Goal: Find specific page/section: Find specific page/section

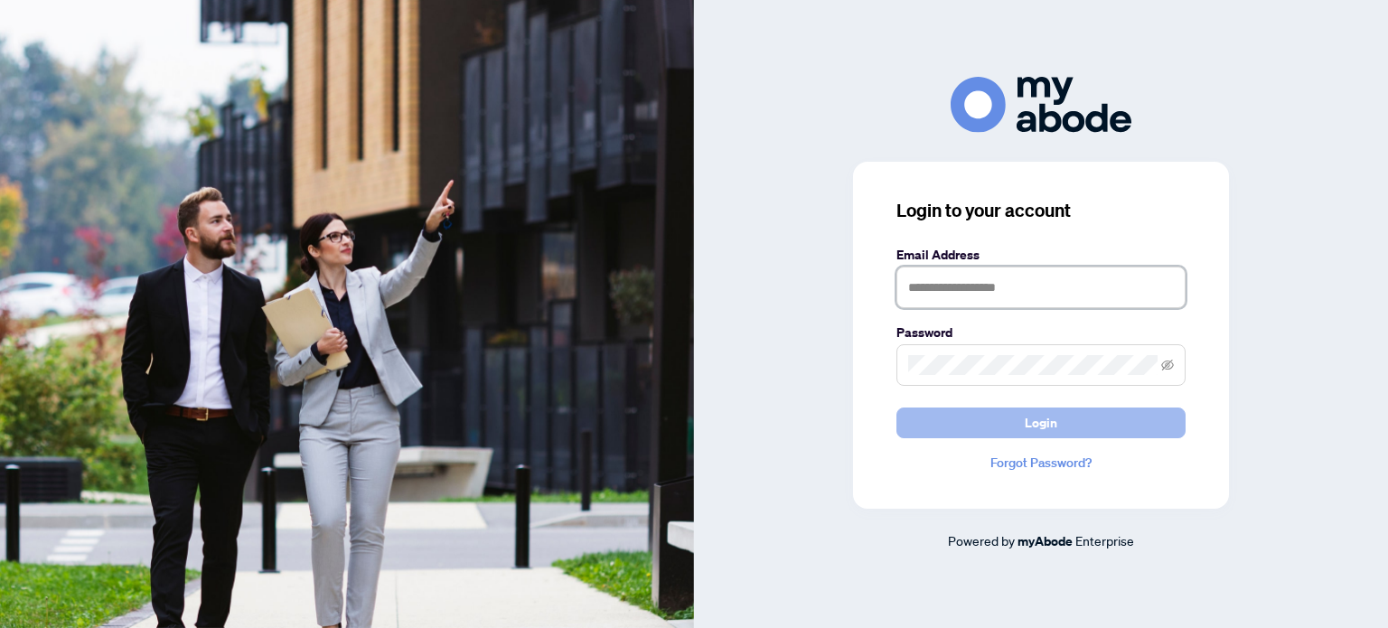
type input "**********"
click at [935, 412] on button "Login" at bounding box center [1041, 423] width 289 height 31
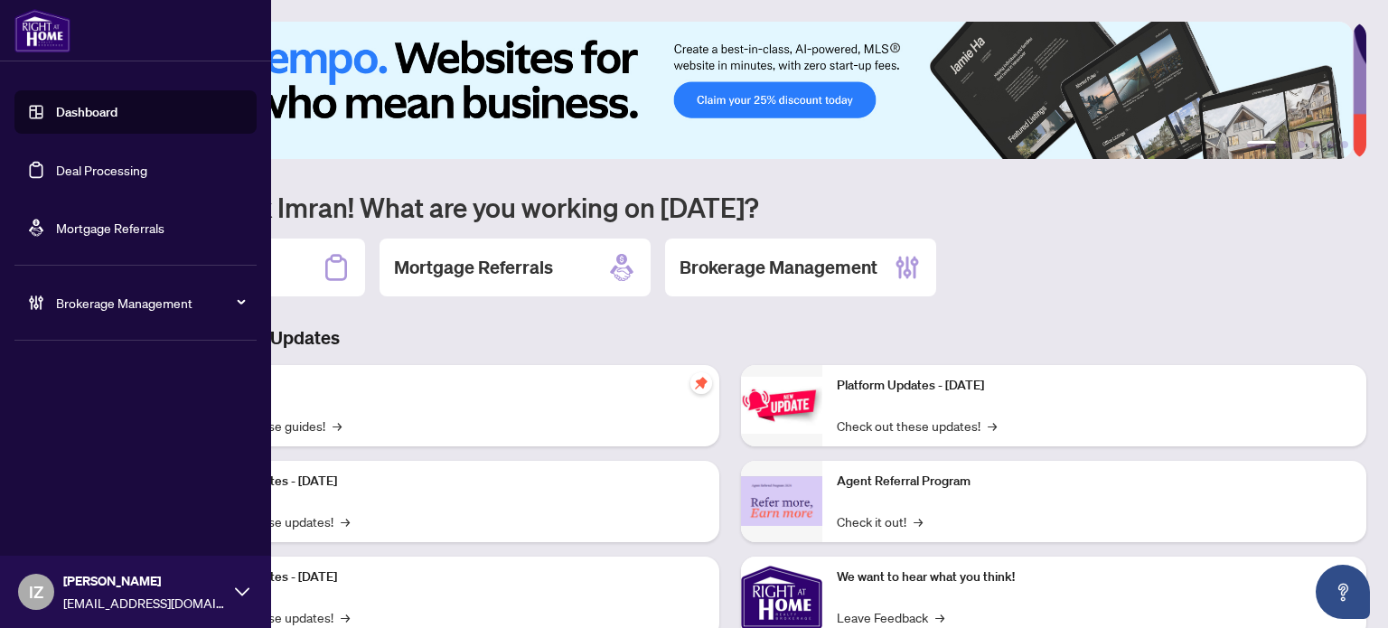
click at [56, 162] on link "Deal Processing" at bounding box center [101, 170] width 91 height 16
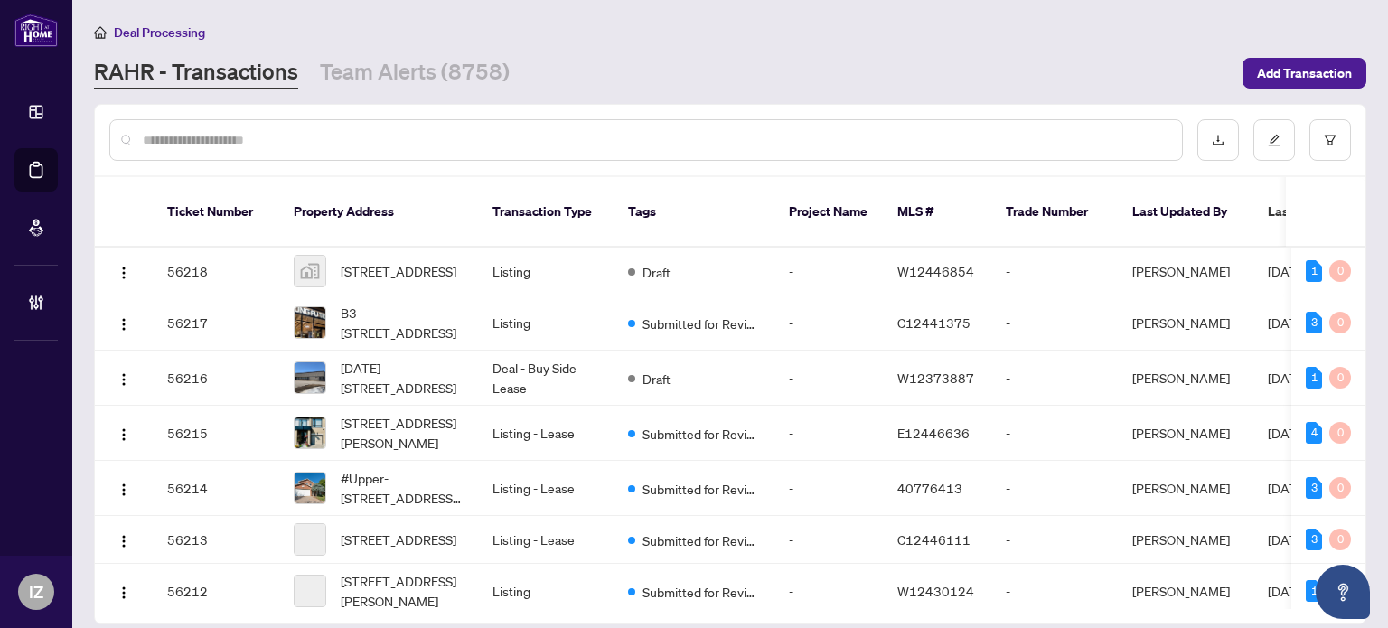
click at [397, 133] on input "text" at bounding box center [655, 140] width 1025 height 20
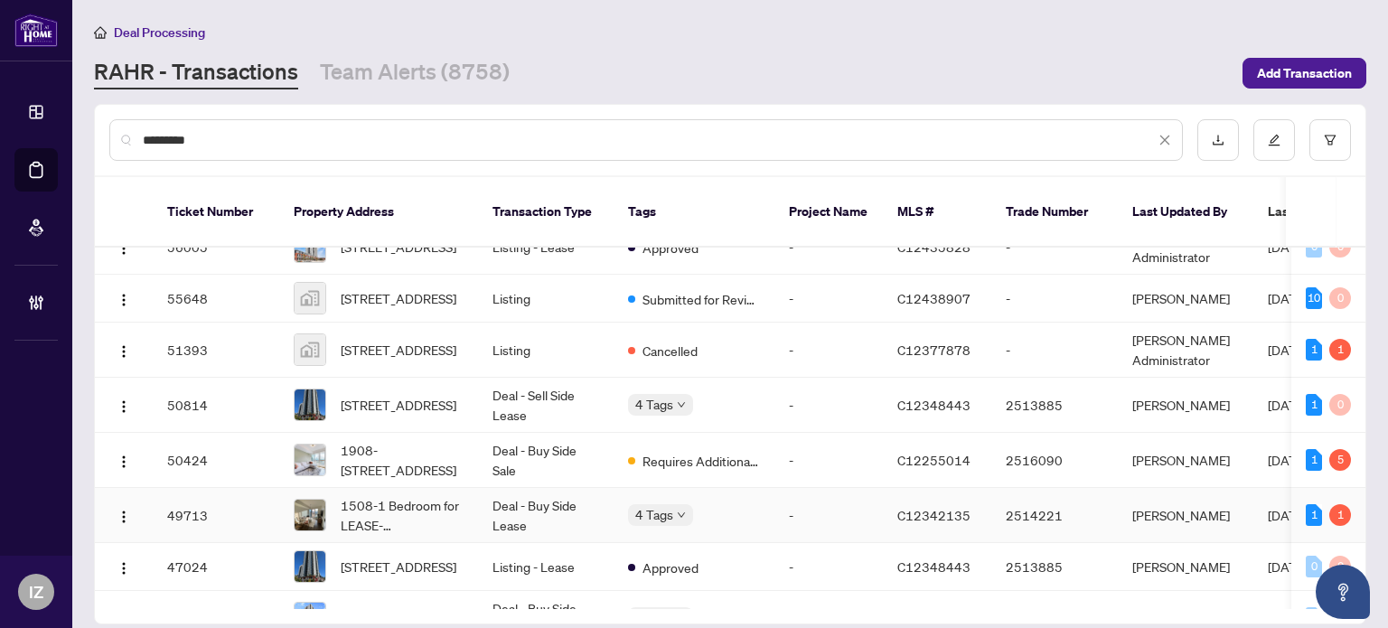
scroll to position [29, 0]
type input "*********"
click at [417, 450] on span "1908-55 Regent Park Blvd, Toronto, Ontario M5A 0C2, Canada" at bounding box center [402, 459] width 123 height 40
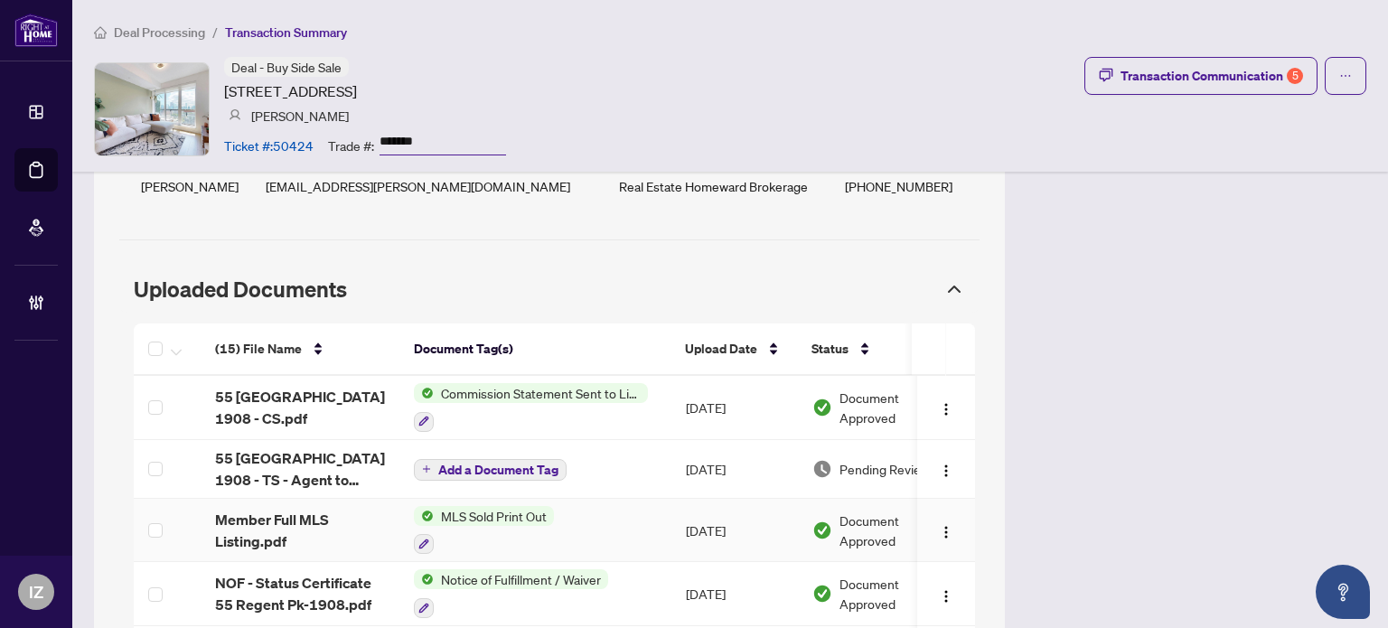
scroll to position [1649, 0]
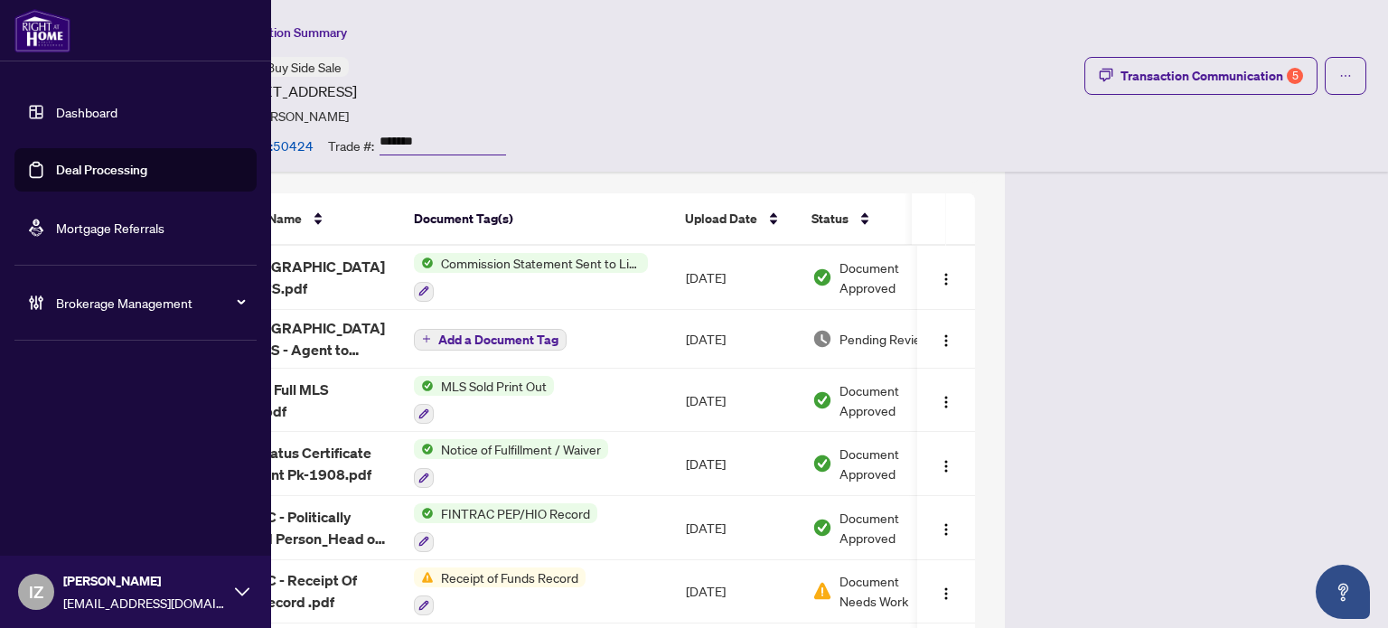
click at [60, 177] on link "Deal Processing" at bounding box center [101, 170] width 91 height 16
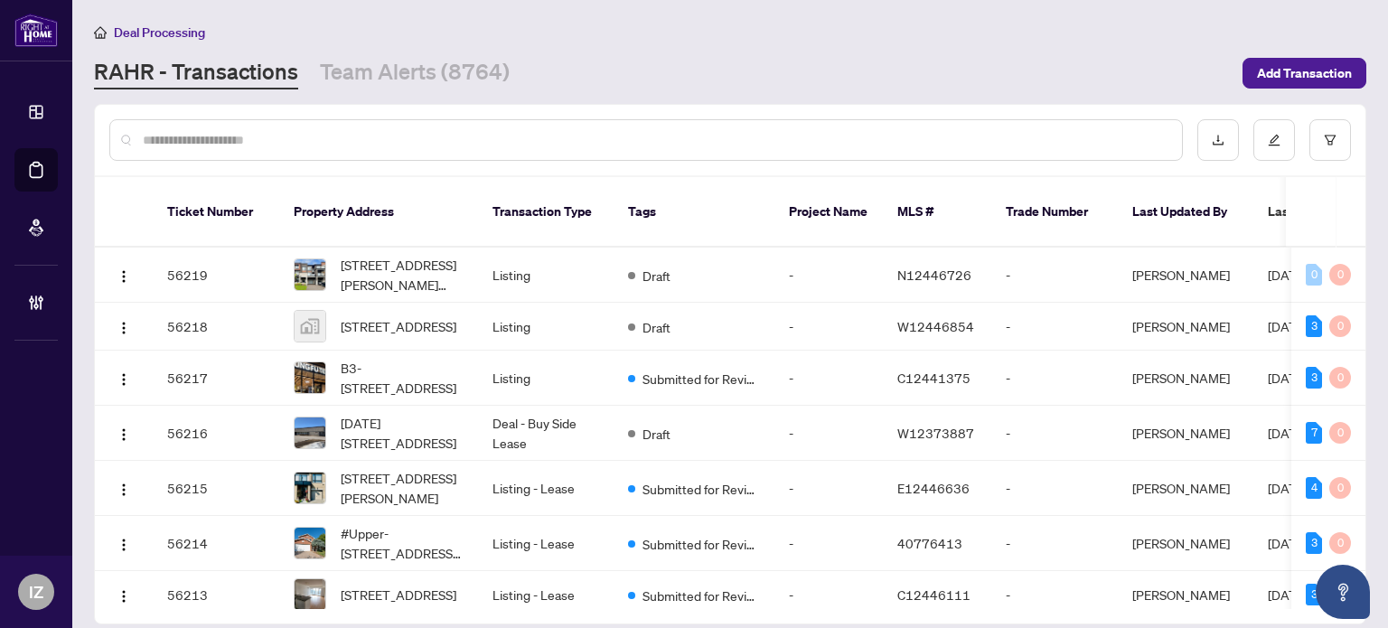
click at [453, 133] on input "text" at bounding box center [655, 140] width 1025 height 20
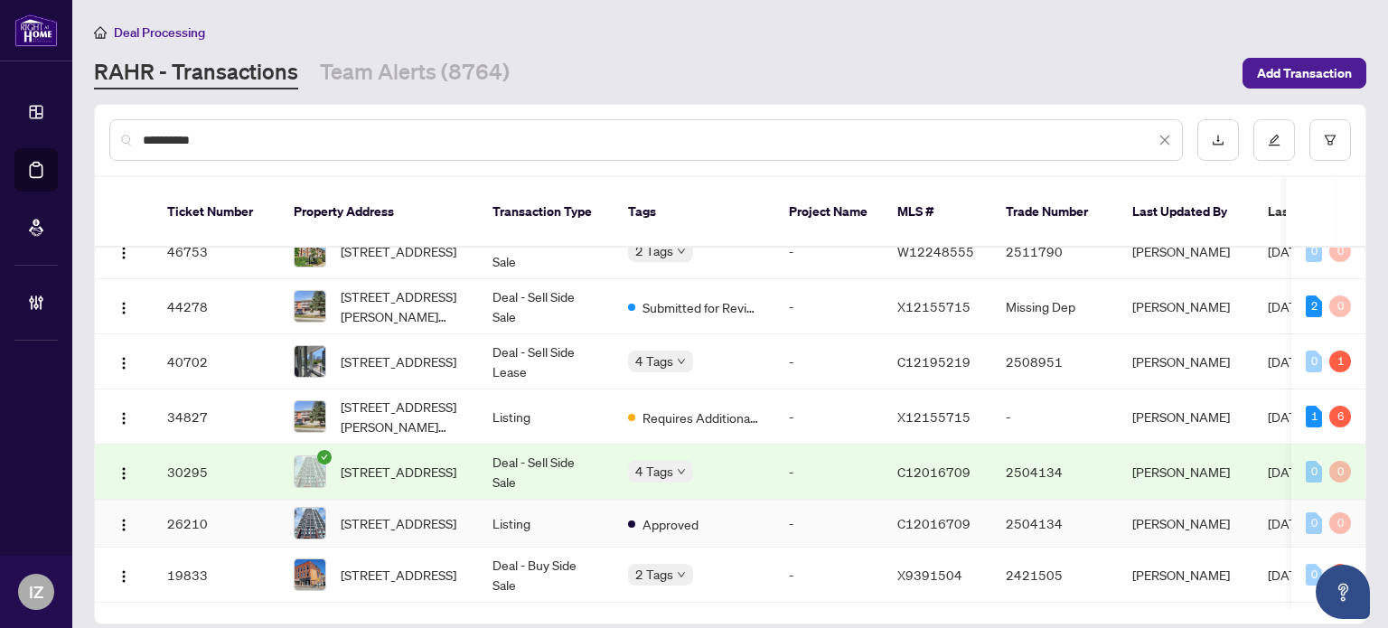
scroll to position [379, 0]
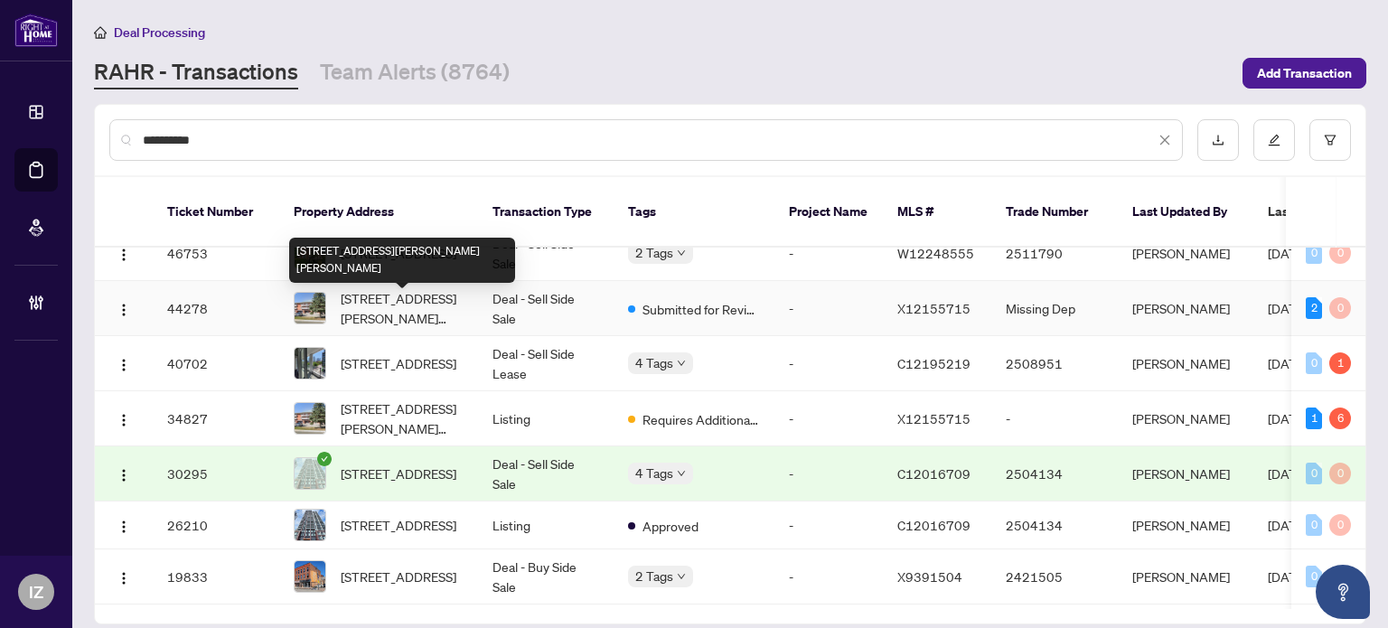
type input "**********"
click at [380, 304] on span "[STREET_ADDRESS][PERSON_NAME][PERSON_NAME]" at bounding box center [402, 308] width 123 height 40
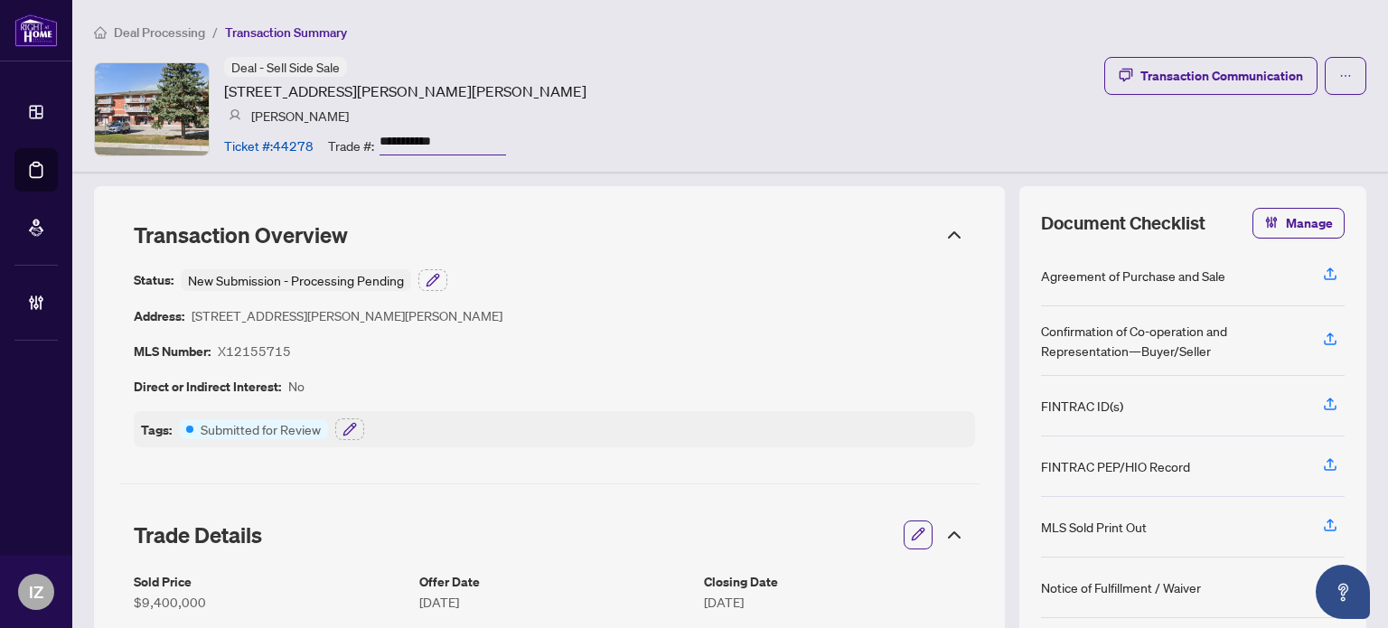
click at [380, 304] on div "Status: New Submission - Processing Pending Address: [STREET_ADDRESS][PERSON_NA…" at bounding box center [554, 358] width 841 height 178
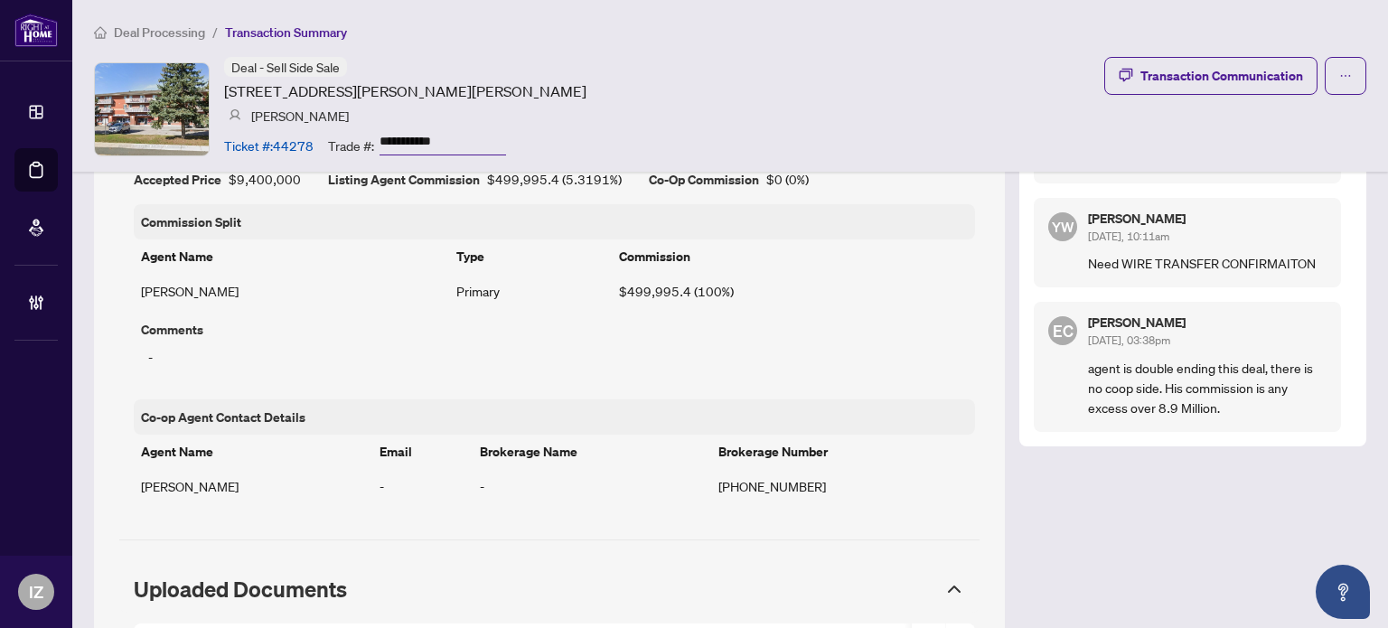
scroll to position [1275, 0]
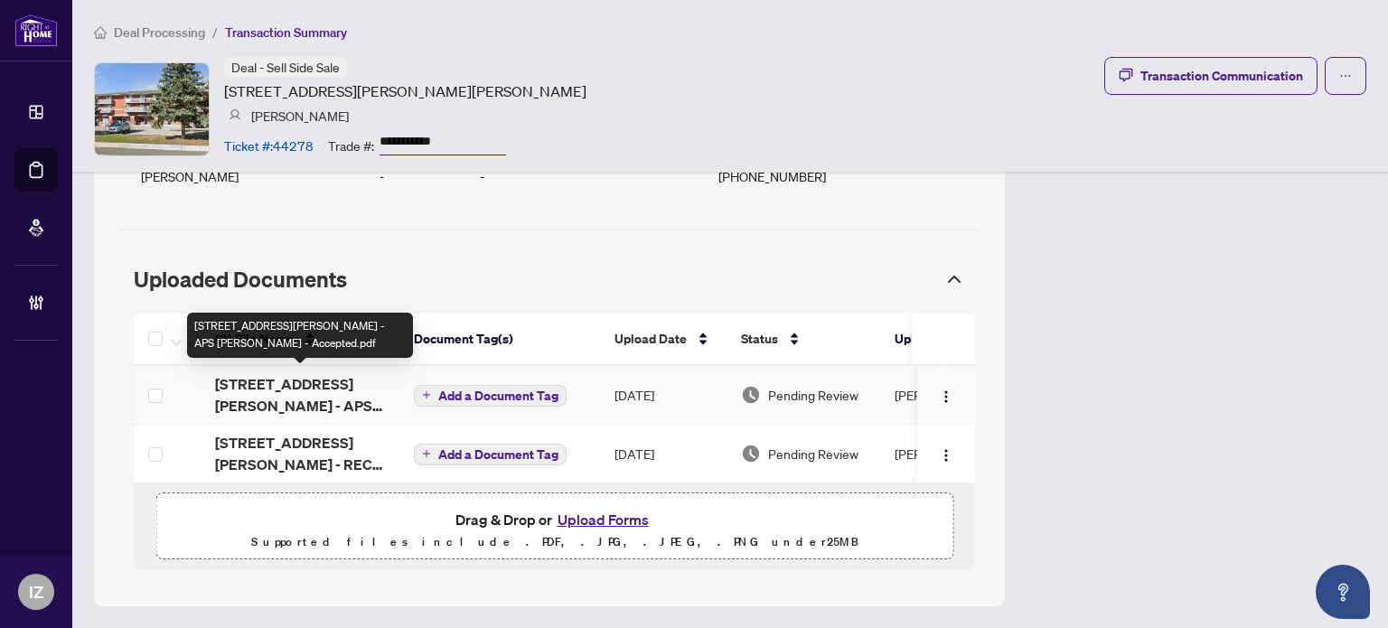
click at [328, 390] on span "[STREET_ADDRESS][PERSON_NAME] - APS [PERSON_NAME] - Accepted.pdf" at bounding box center [300, 394] width 170 height 43
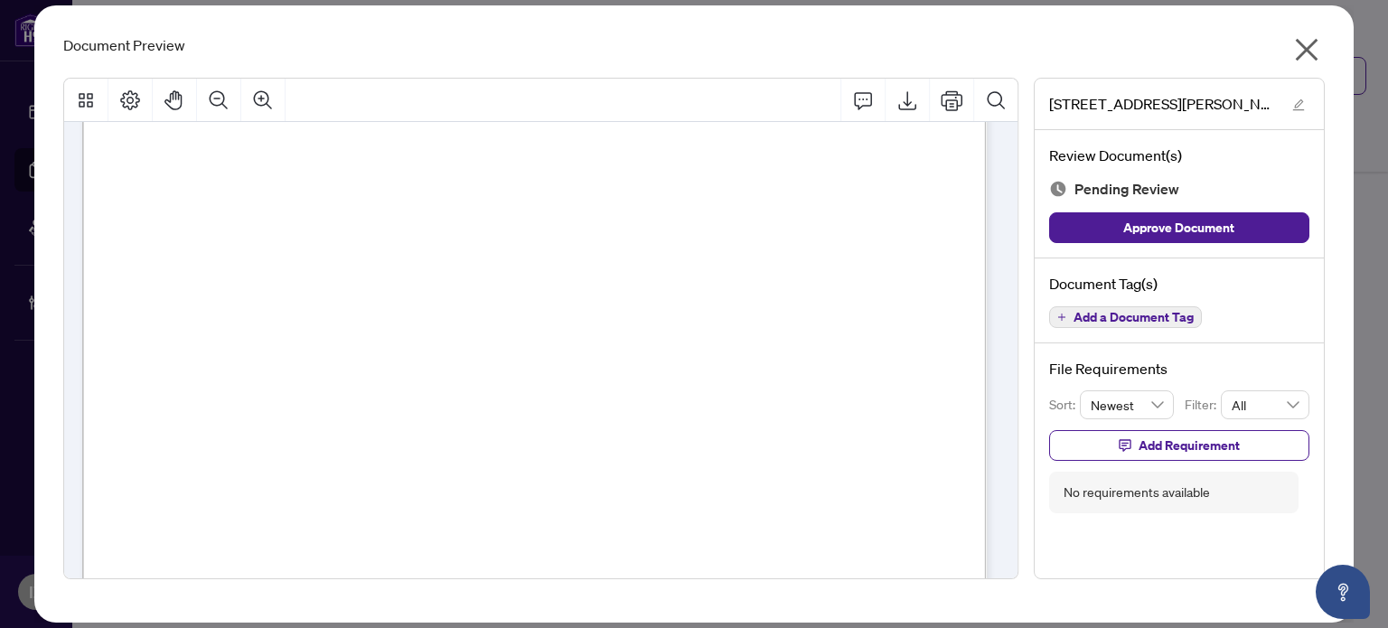
scroll to position [354, 0]
click at [1299, 50] on icon "close" at bounding box center [1306, 49] width 29 height 29
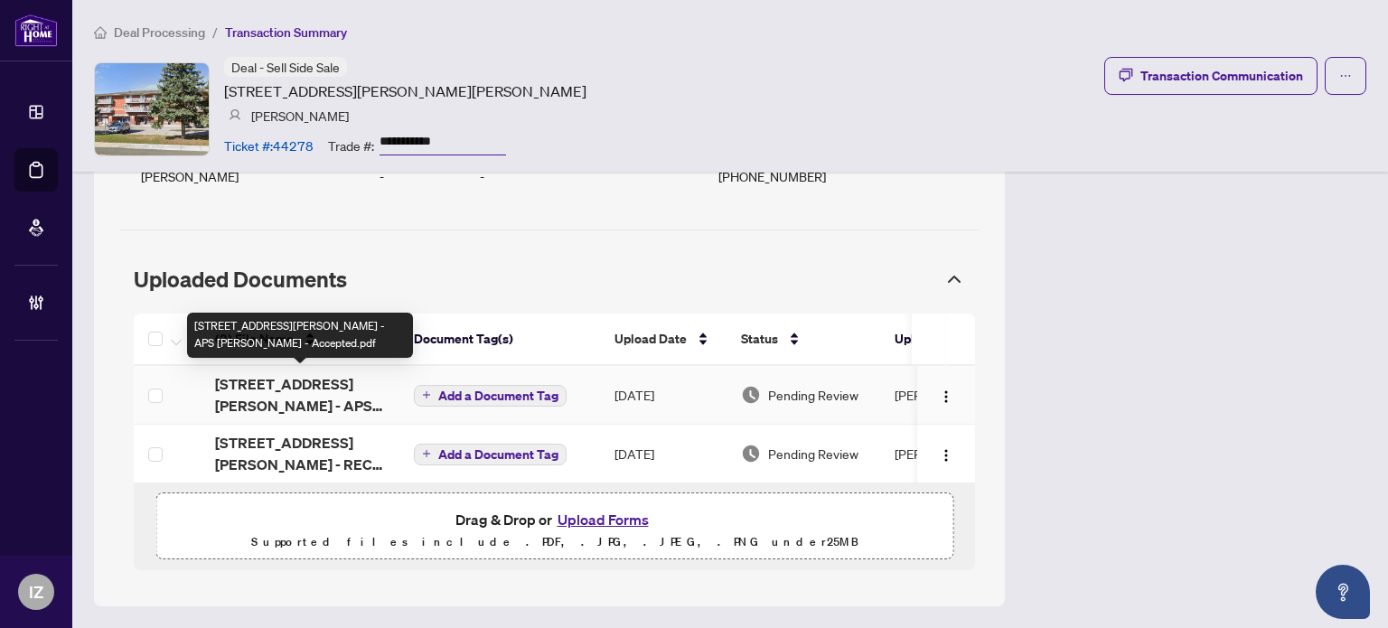
click at [328, 391] on span "[STREET_ADDRESS][PERSON_NAME] - APS [PERSON_NAME] - Accepted.pdf" at bounding box center [300, 394] width 170 height 43
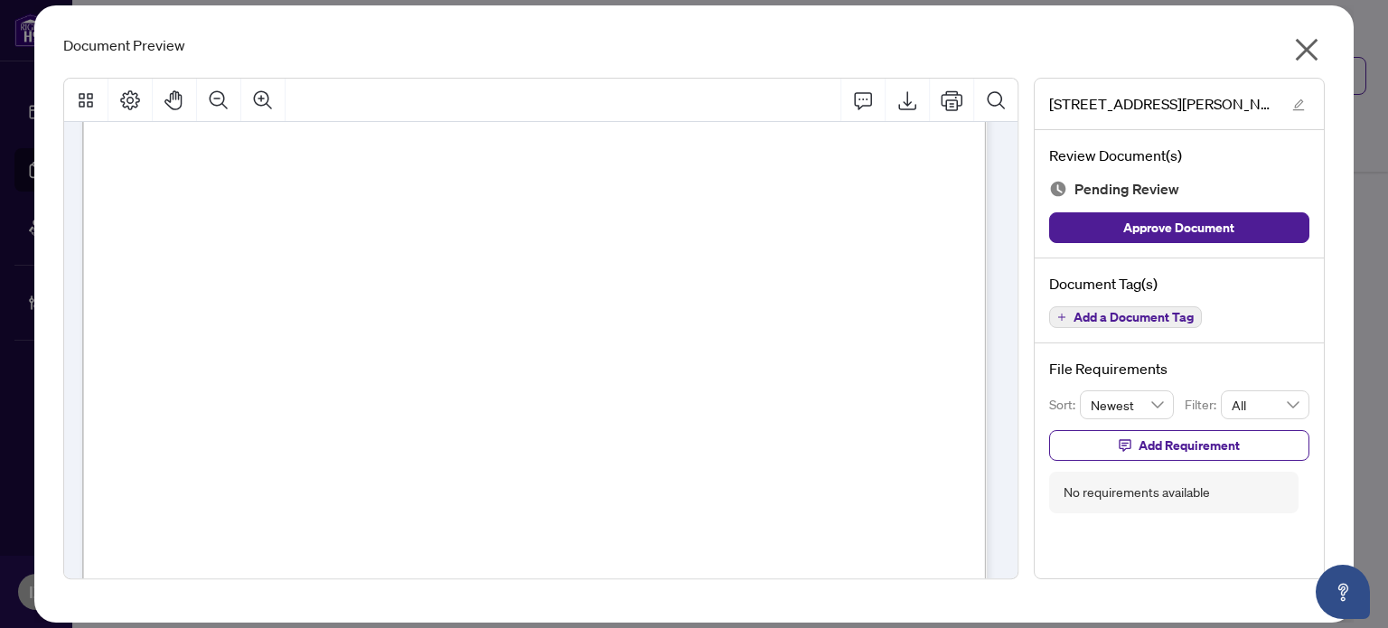
scroll to position [61, 0]
